Goal: Information Seeking & Learning: Learn about a topic

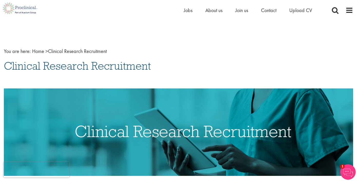
scroll to position [6, 0]
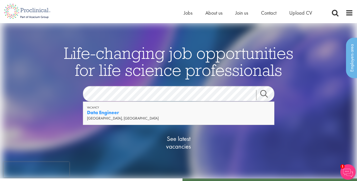
click at [267, 93] on link "Search" at bounding box center [267, 95] width 22 height 10
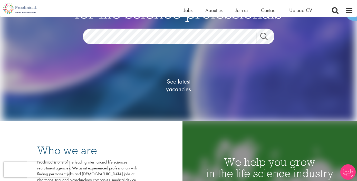
scroll to position [51, 0]
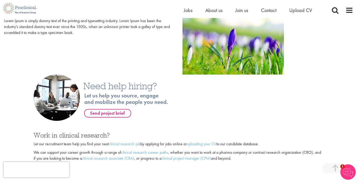
scroll to position [286, 0]
